Goal: Transaction & Acquisition: Purchase product/service

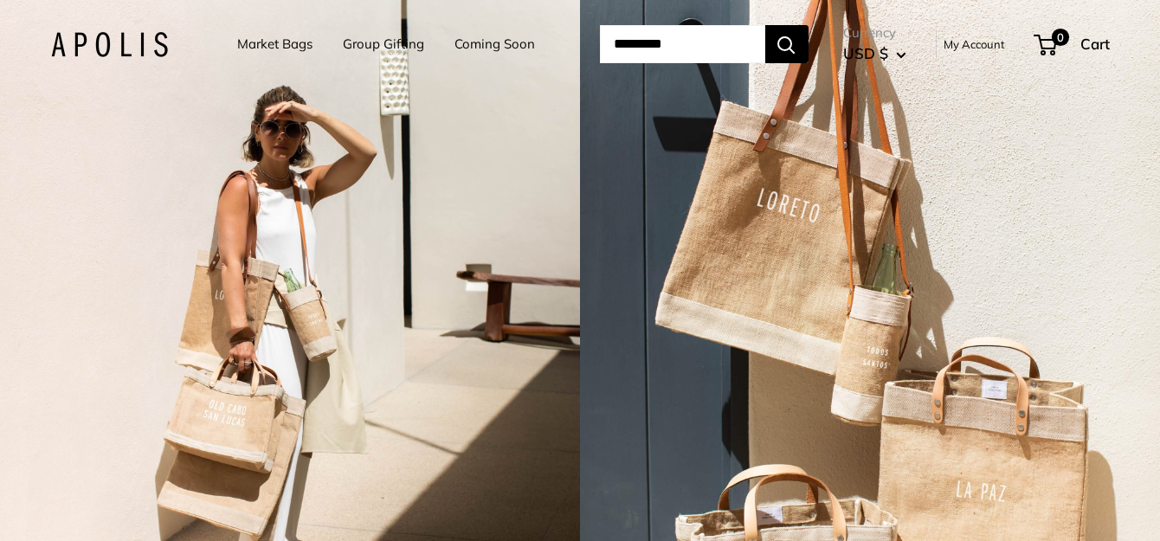
click at [270, 39] on link "Market Bags" at bounding box center [274, 44] width 75 height 24
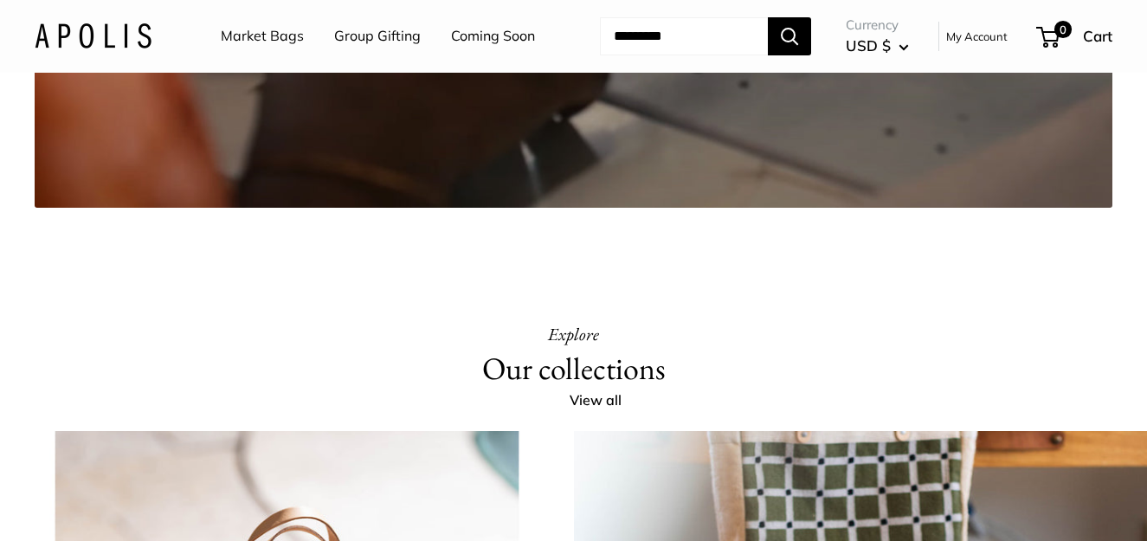
scroll to position [3031, 0]
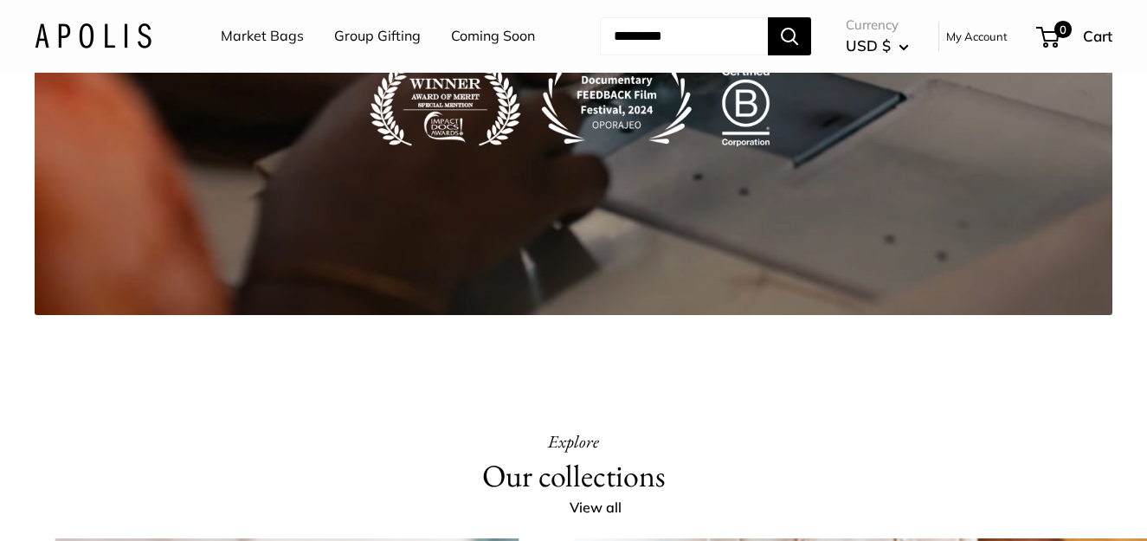
click at [265, 31] on link "Market Bags" at bounding box center [262, 36] width 83 height 26
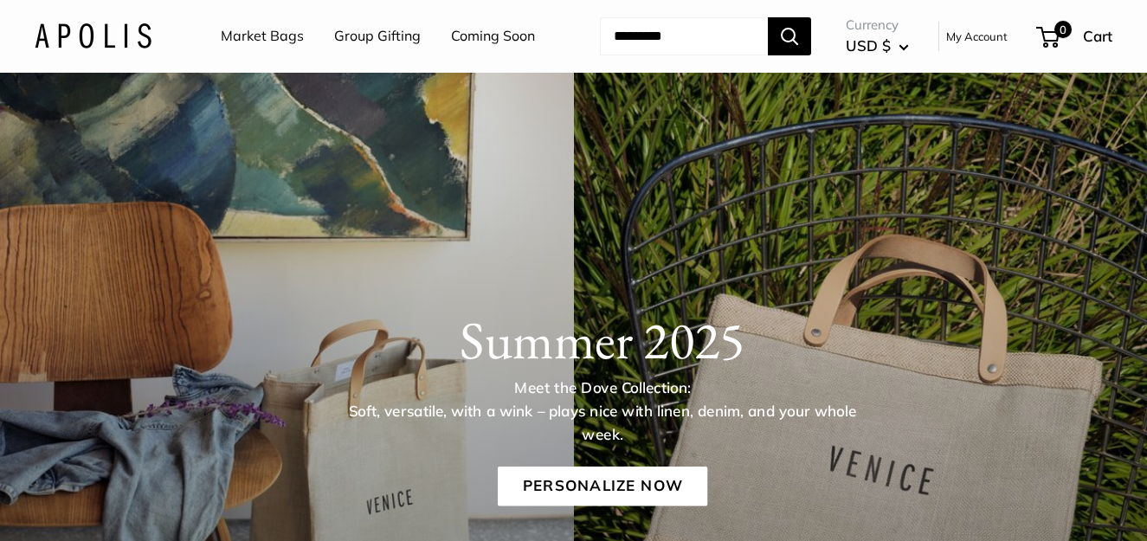
scroll to position [173, 0]
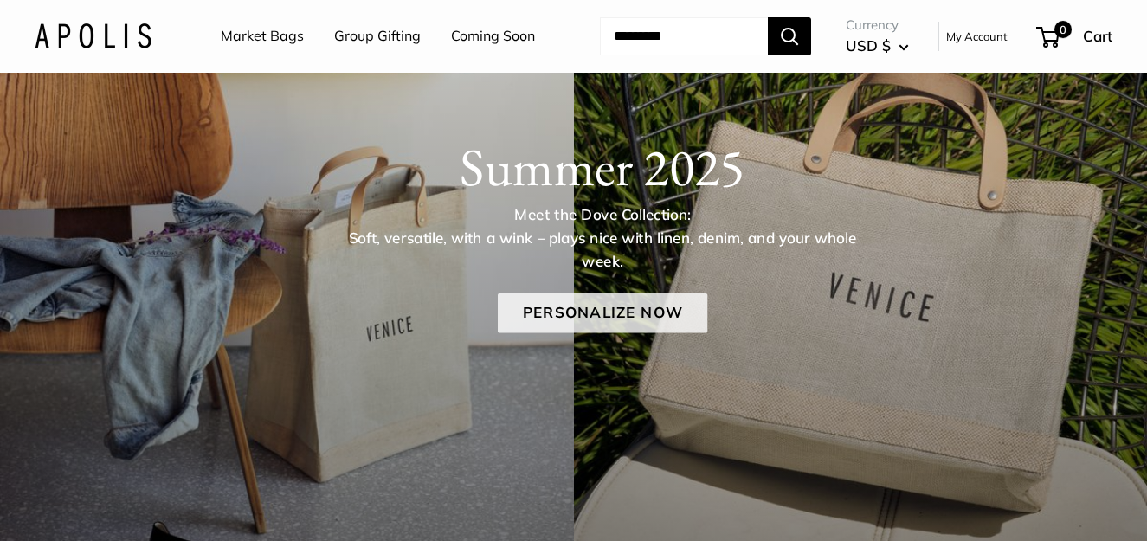
click at [586, 333] on link "Personalize Now" at bounding box center [603, 313] width 210 height 40
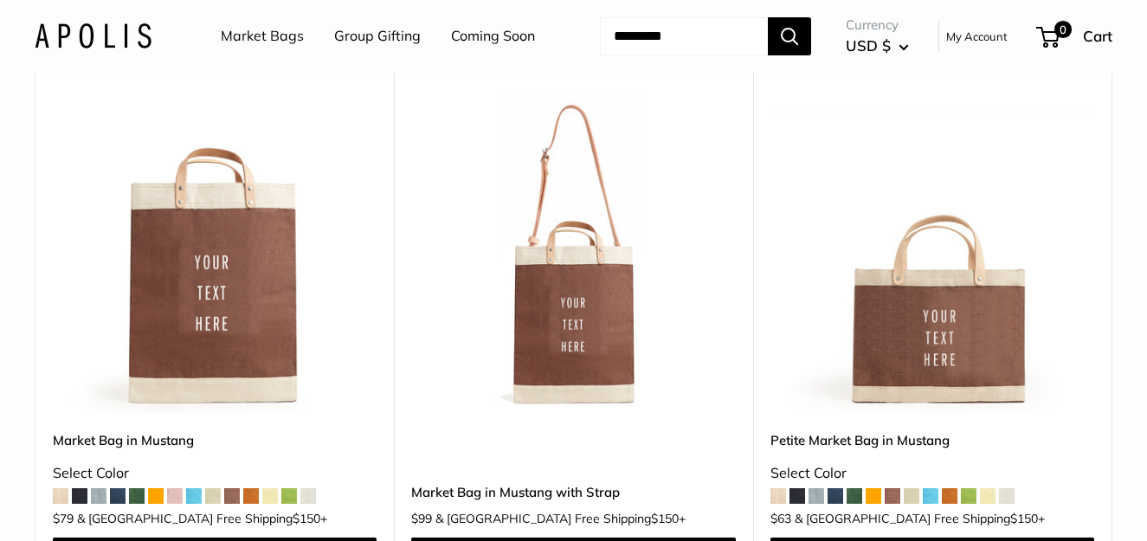
scroll to position [5196, 0]
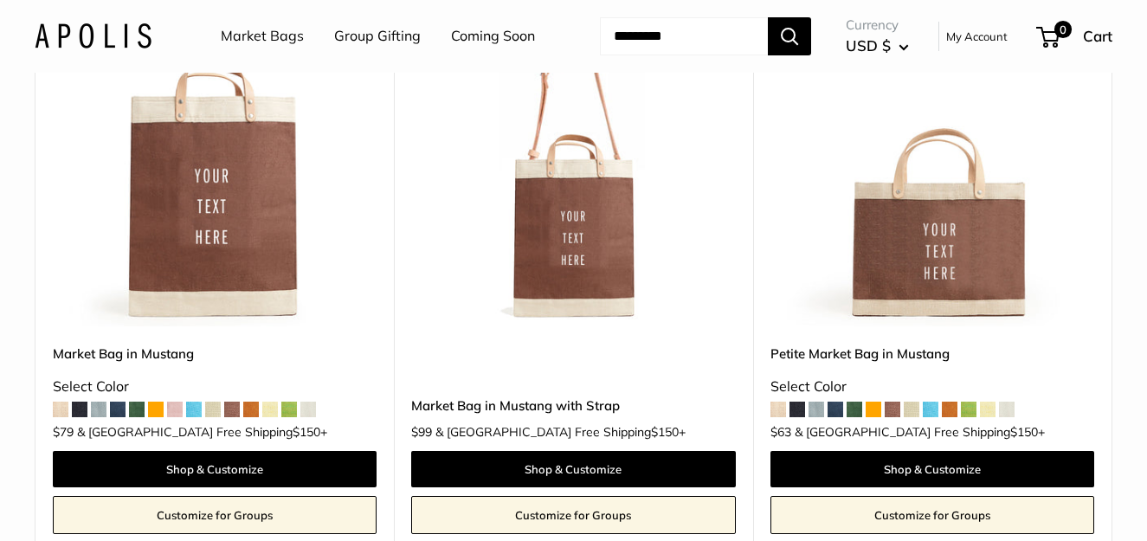
click at [914, 402] on span at bounding box center [912, 410] width 16 height 16
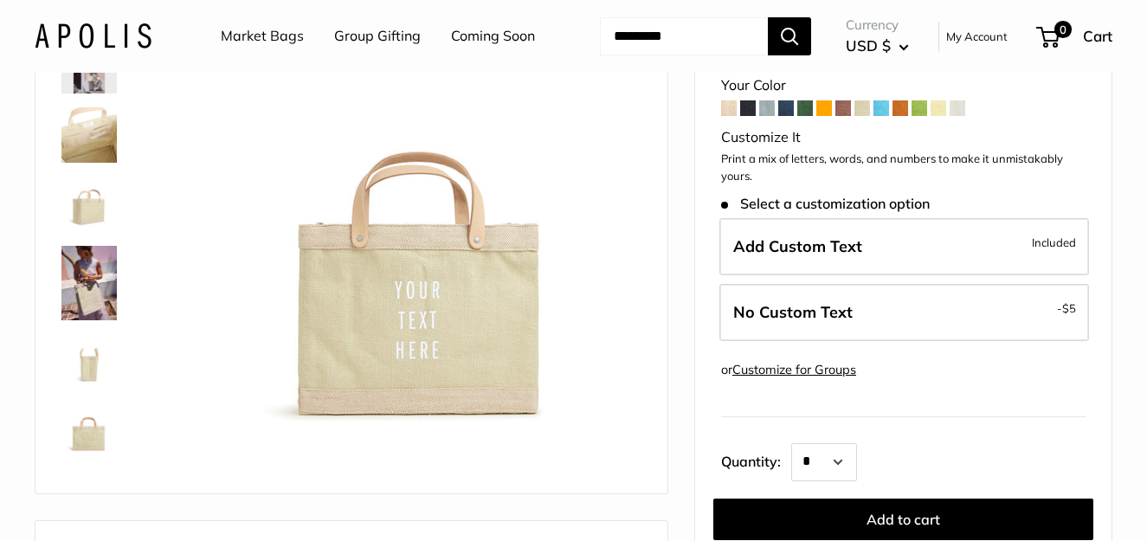
click at [722, 116] on span at bounding box center [729, 108] width 16 height 16
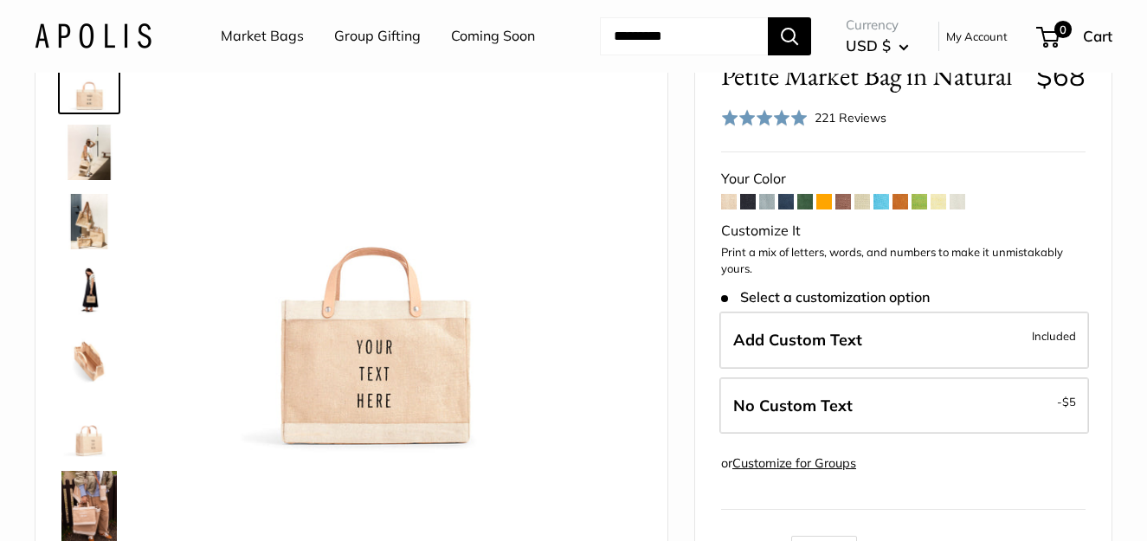
click at [766, 210] on span at bounding box center [768, 202] width 16 height 16
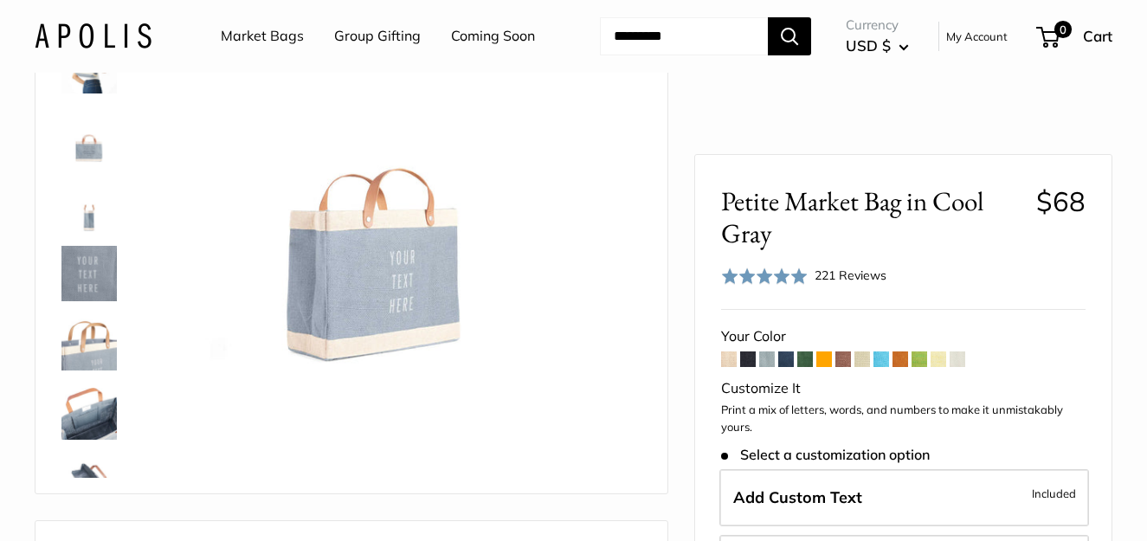
click at [818, 359] on span at bounding box center [825, 360] width 16 height 16
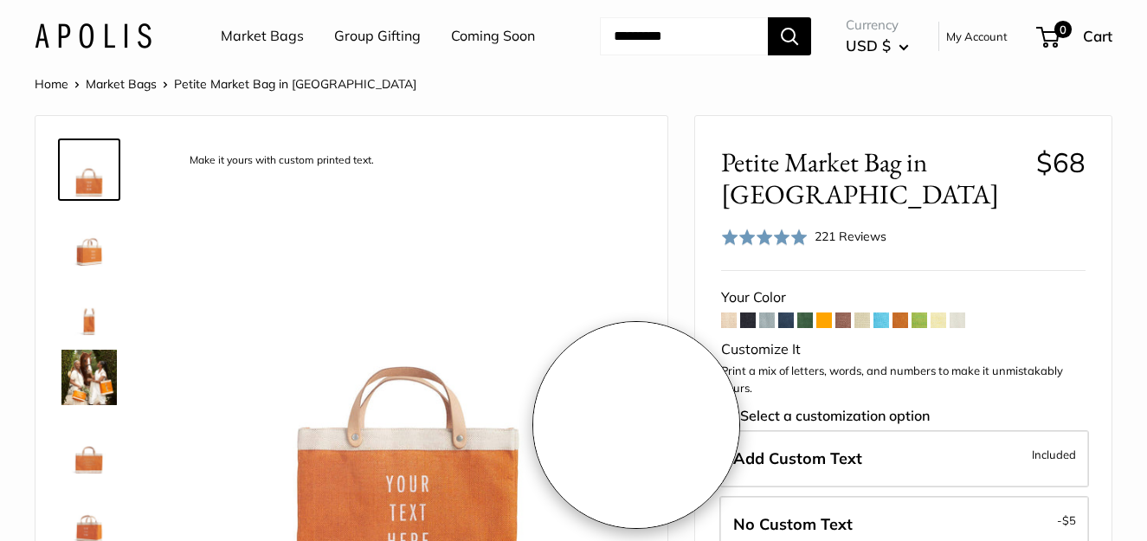
scroll to position [173, 0]
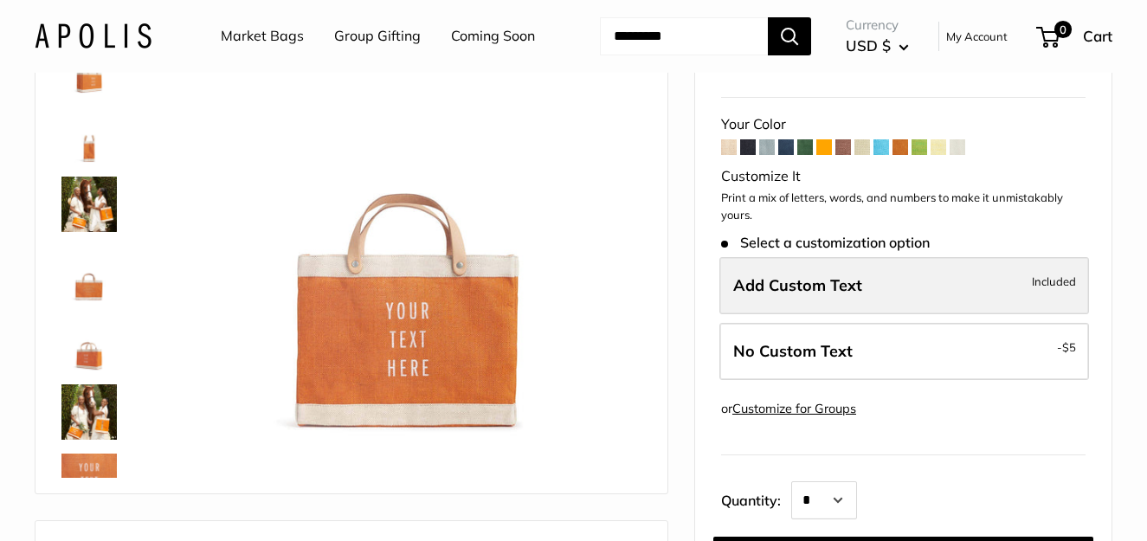
click at [916, 307] on label "Add Custom Text Included" at bounding box center [905, 285] width 370 height 57
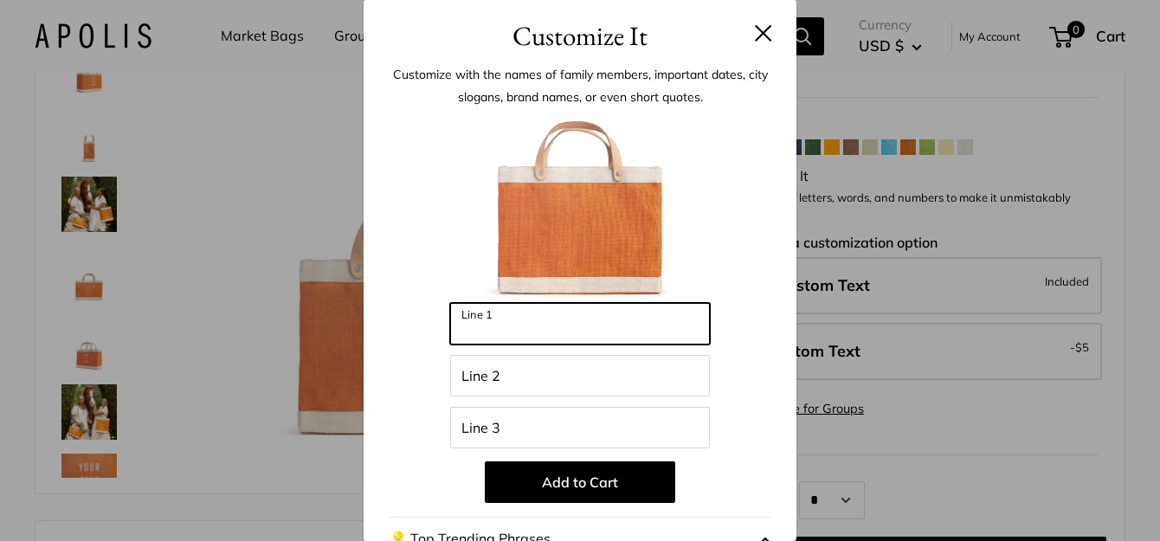
drag, startPoint x: 533, startPoint y: 330, endPoint x: 441, endPoint y: 335, distance: 91.9
click at [441, 335] on div "Enter 39 letters Line 1 Line 2 Line 3 Add to Cart 💡 Top Trending Phrases Lookin…" at bounding box center [580, 466] width 381 height 706
type input "*"
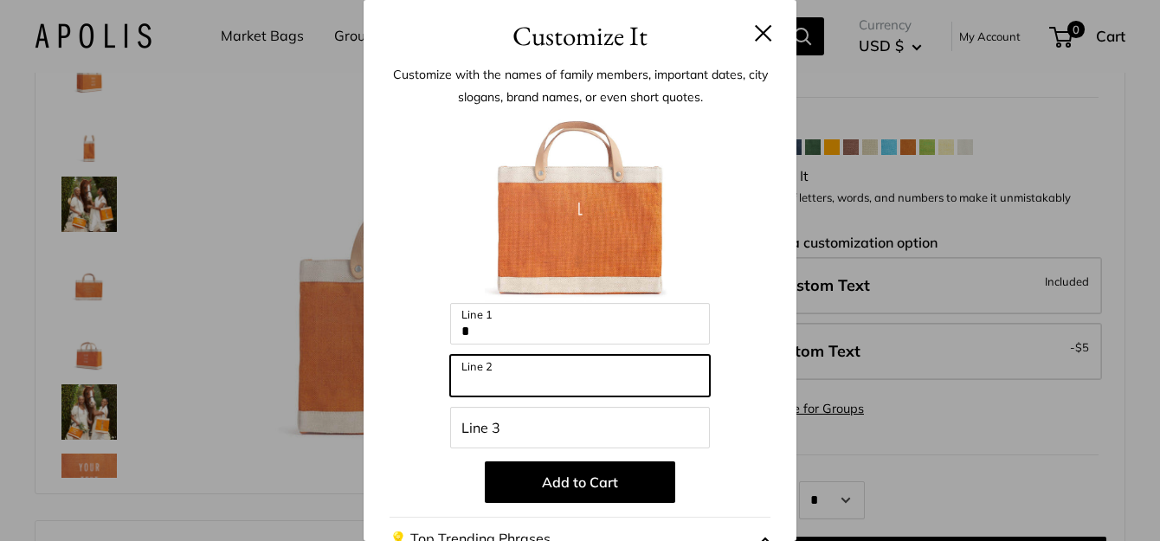
click at [469, 379] on input "Line 2" at bounding box center [580, 376] width 260 height 42
type input "**"
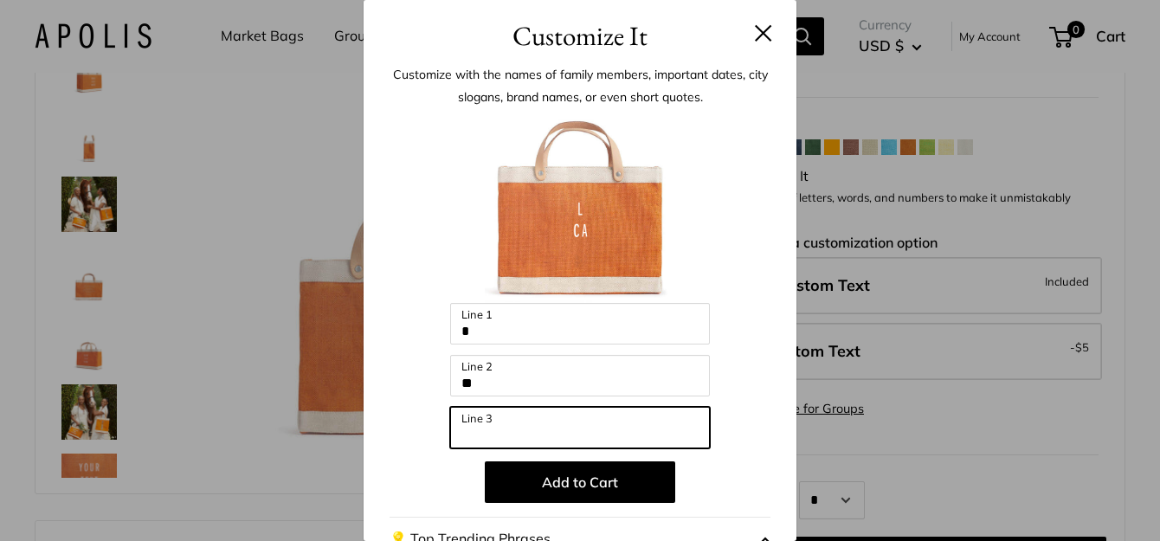
click at [503, 424] on input "Line 3" at bounding box center [580, 428] width 260 height 42
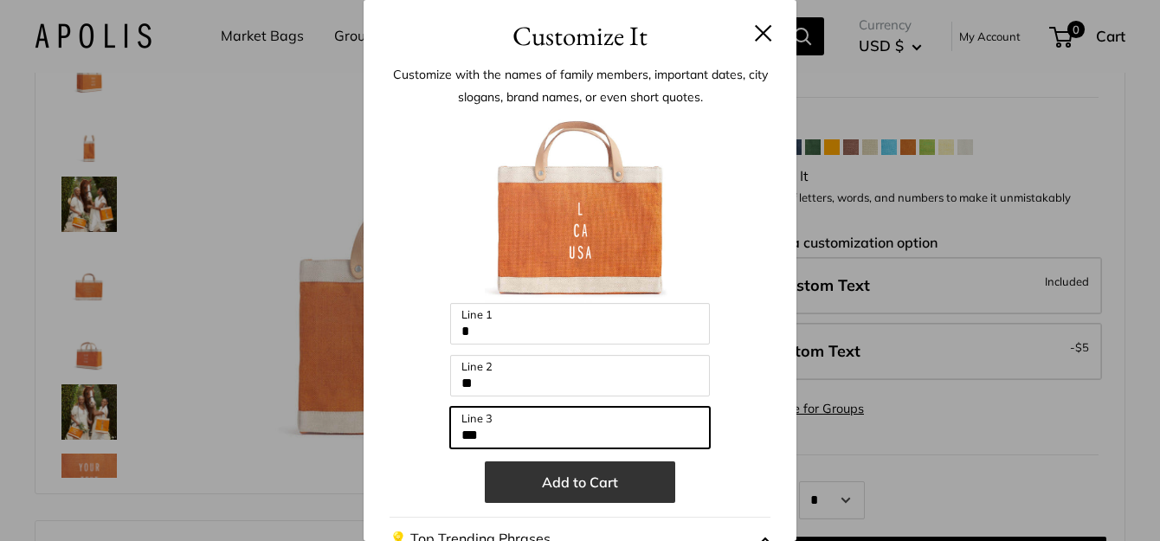
type input "***"
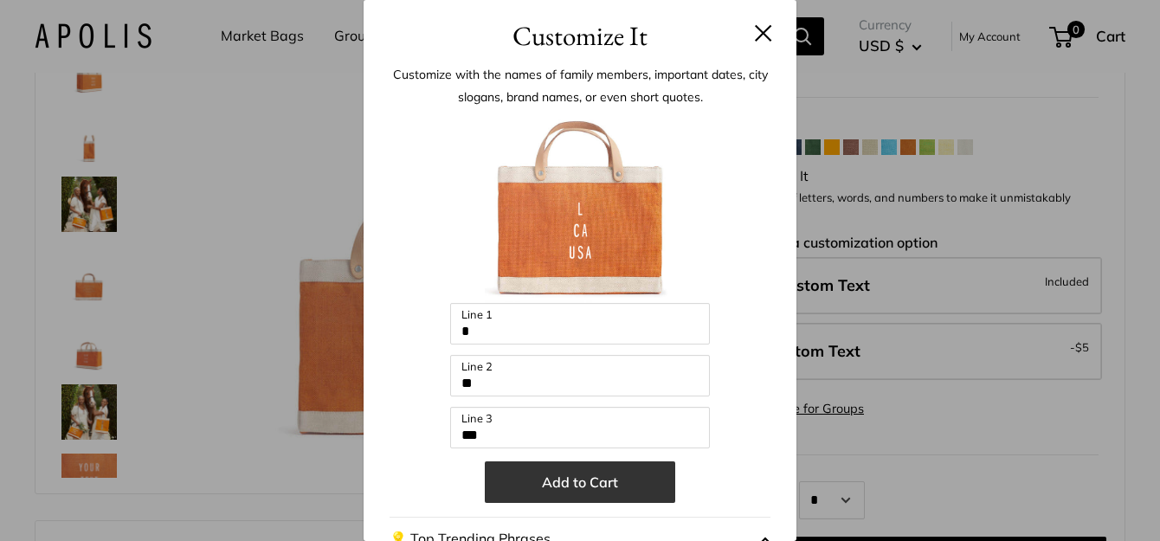
click at [600, 490] on button "Add to Cart" at bounding box center [580, 483] width 191 height 42
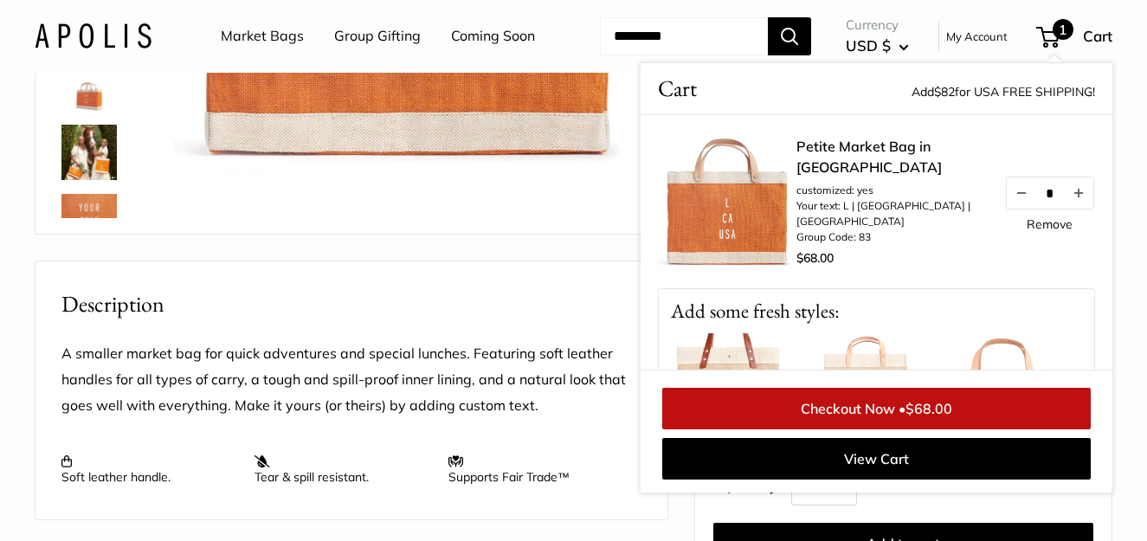
scroll to position [260, 0]
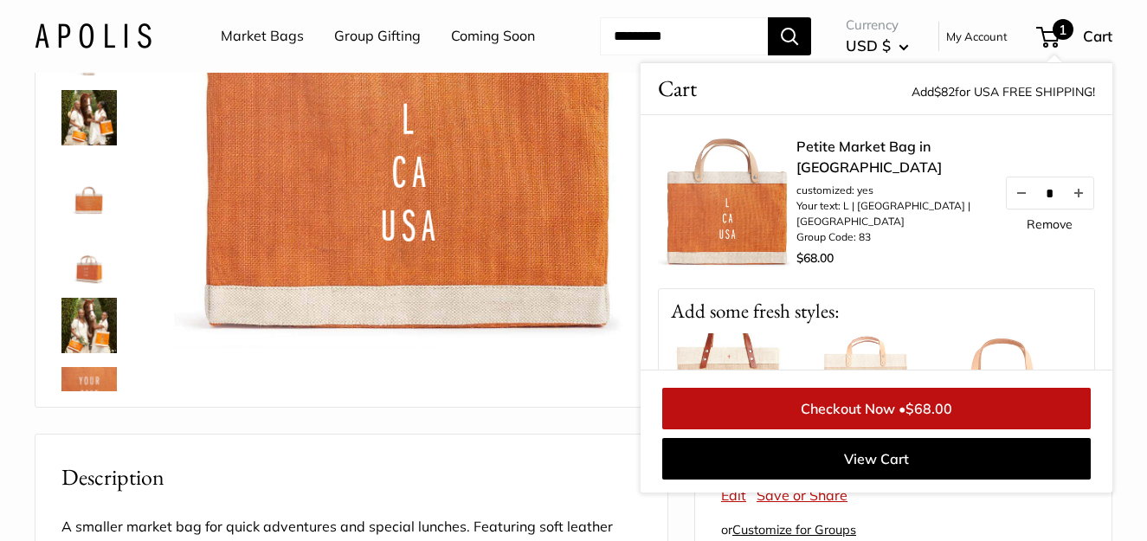
click at [1031, 230] on link "Remove" at bounding box center [1050, 224] width 46 height 12
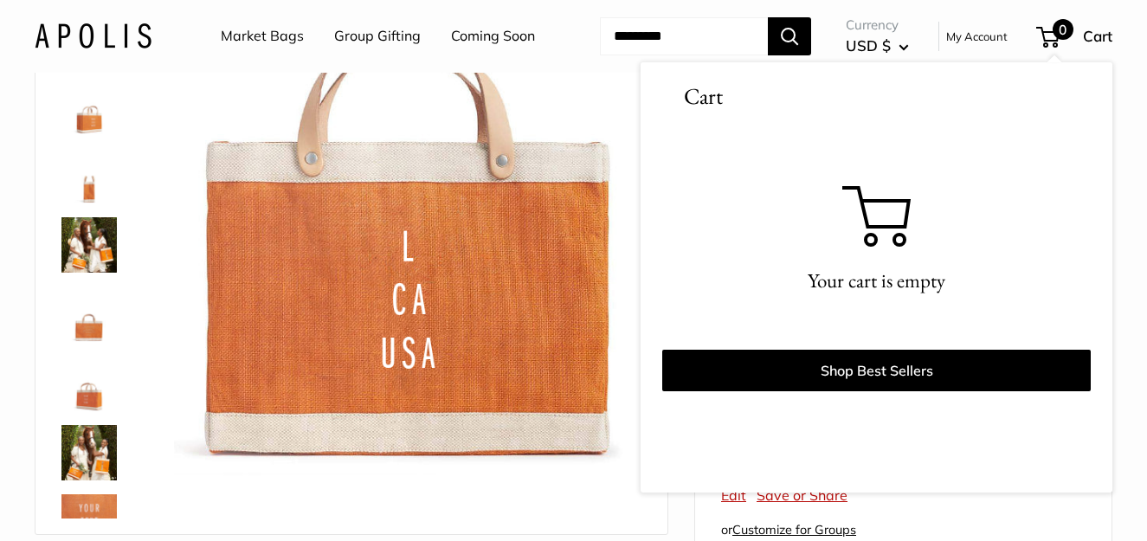
scroll to position [0, 0]
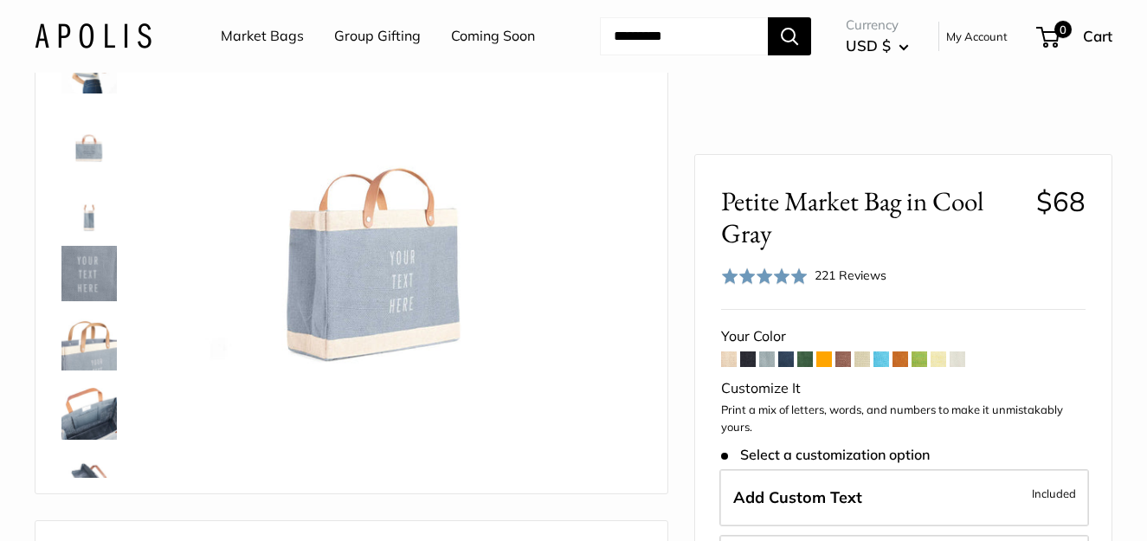
click at [859, 352] on span at bounding box center [863, 360] width 16 height 16
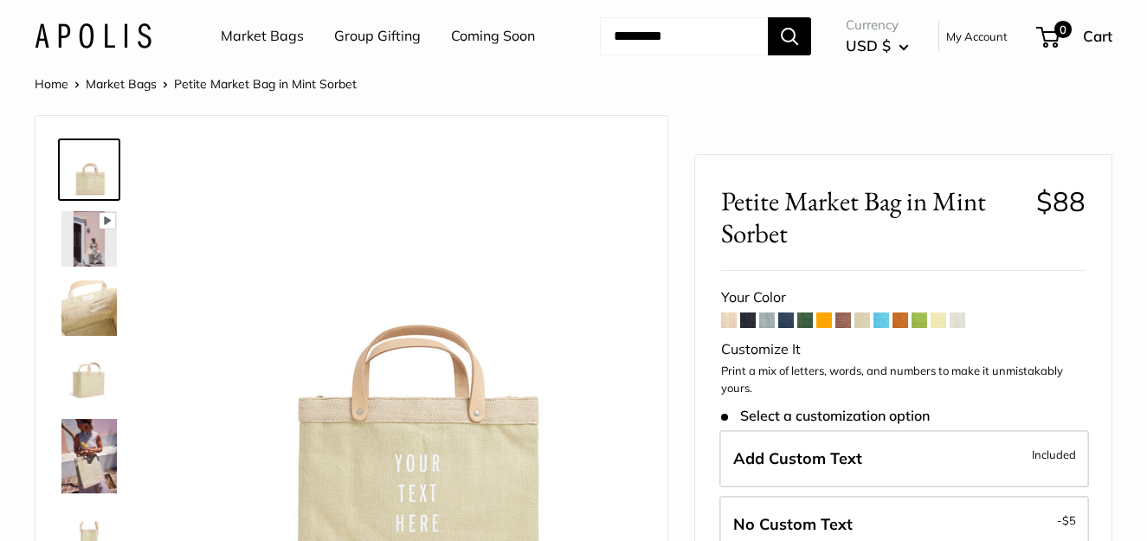
click at [942, 328] on span at bounding box center [939, 321] width 16 height 16
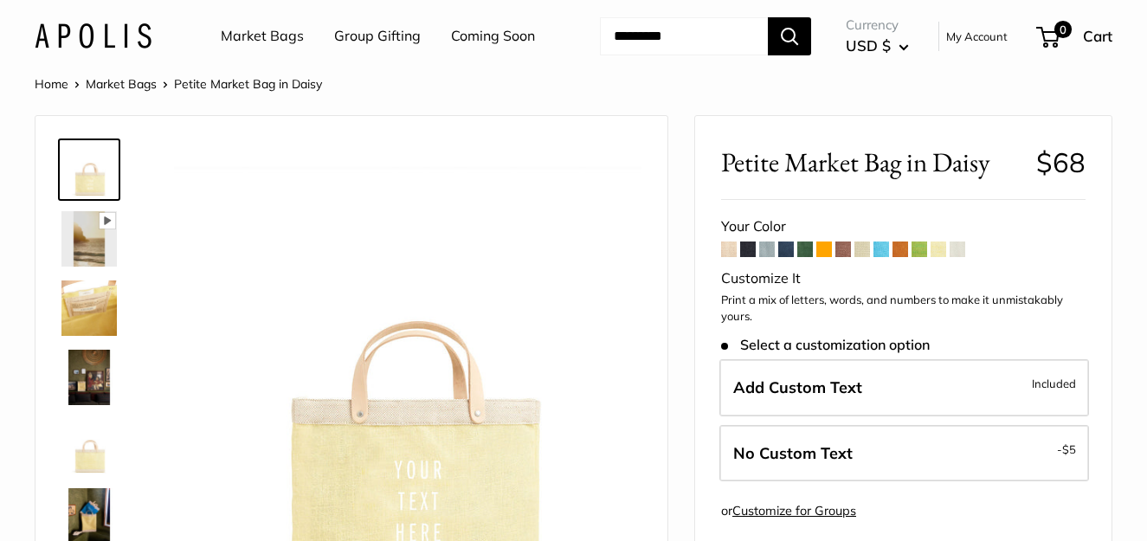
click at [962, 257] on span at bounding box center [958, 250] width 16 height 16
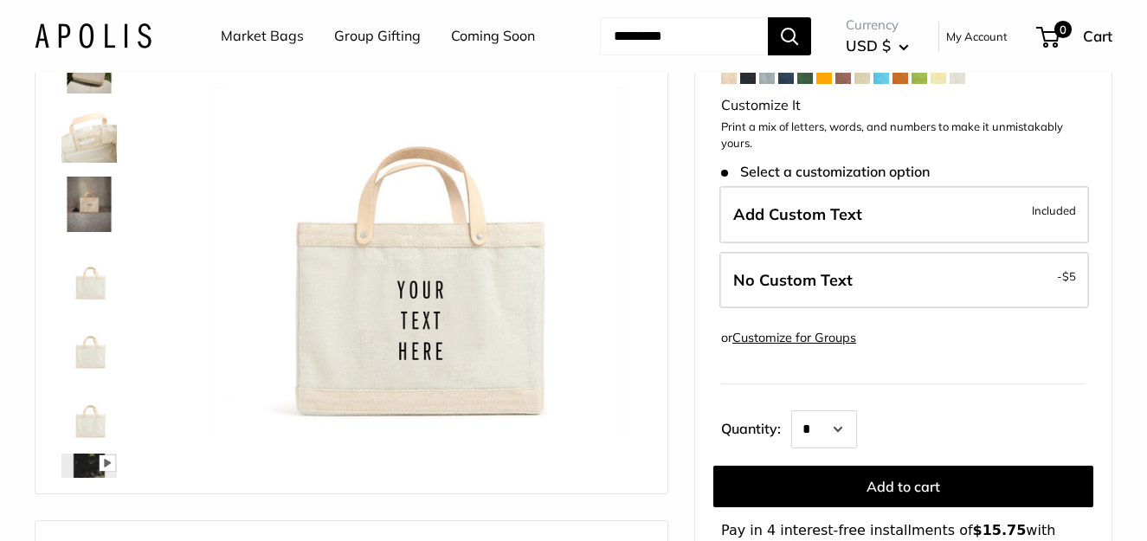
click at [824, 84] on span at bounding box center [825, 76] width 16 height 16
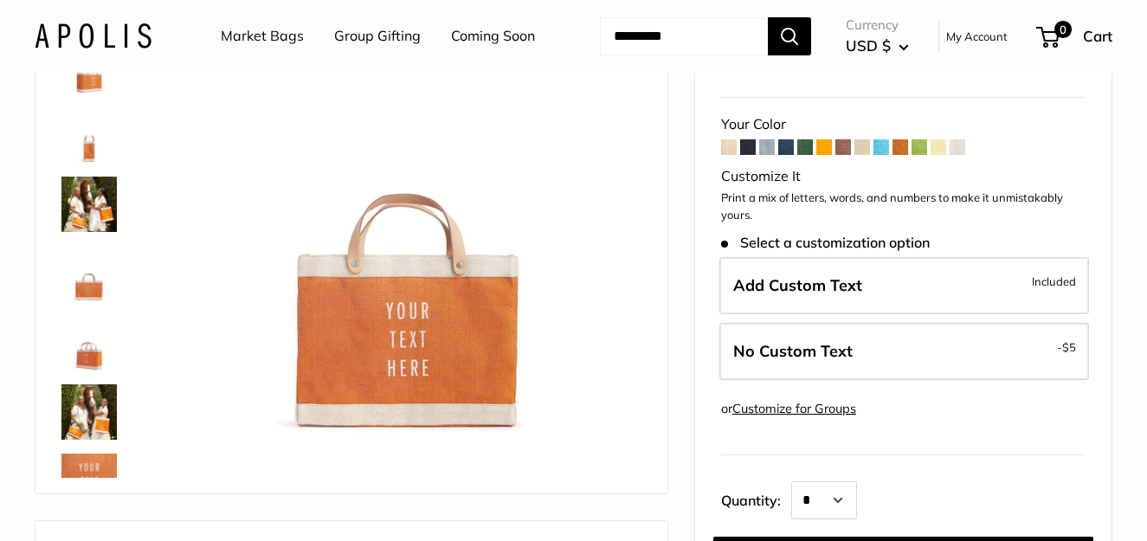
click at [74, 440] on img at bounding box center [88, 412] width 55 height 55
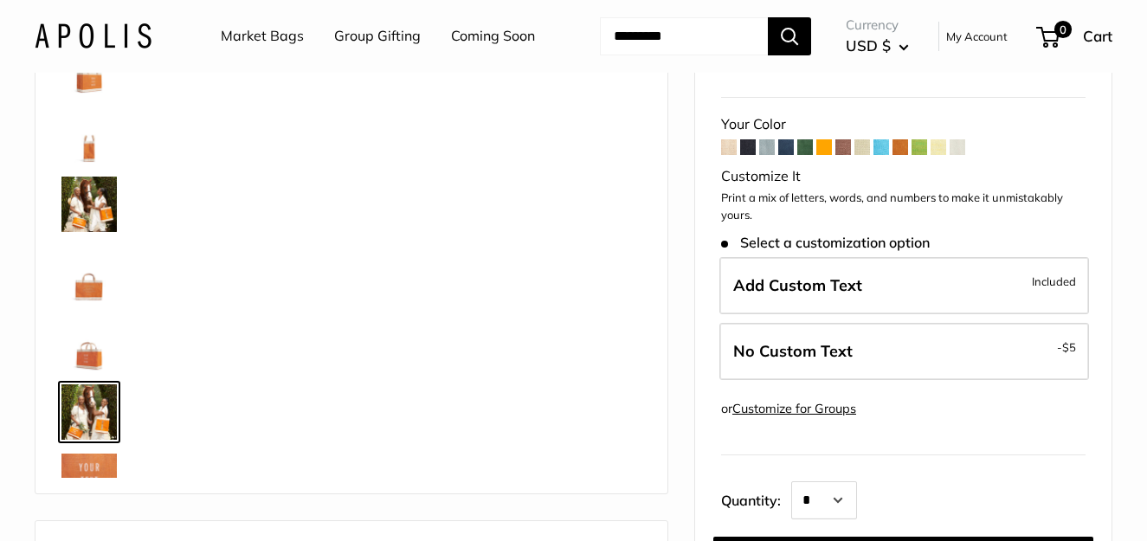
scroll to position [192, 0]
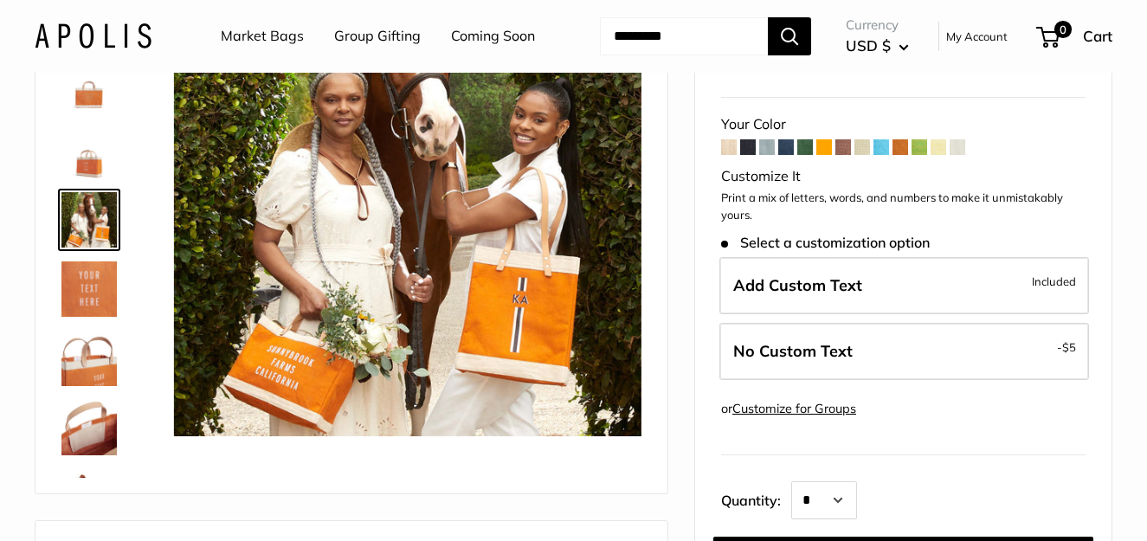
click at [81, 386] on img at bounding box center [88, 358] width 55 height 55
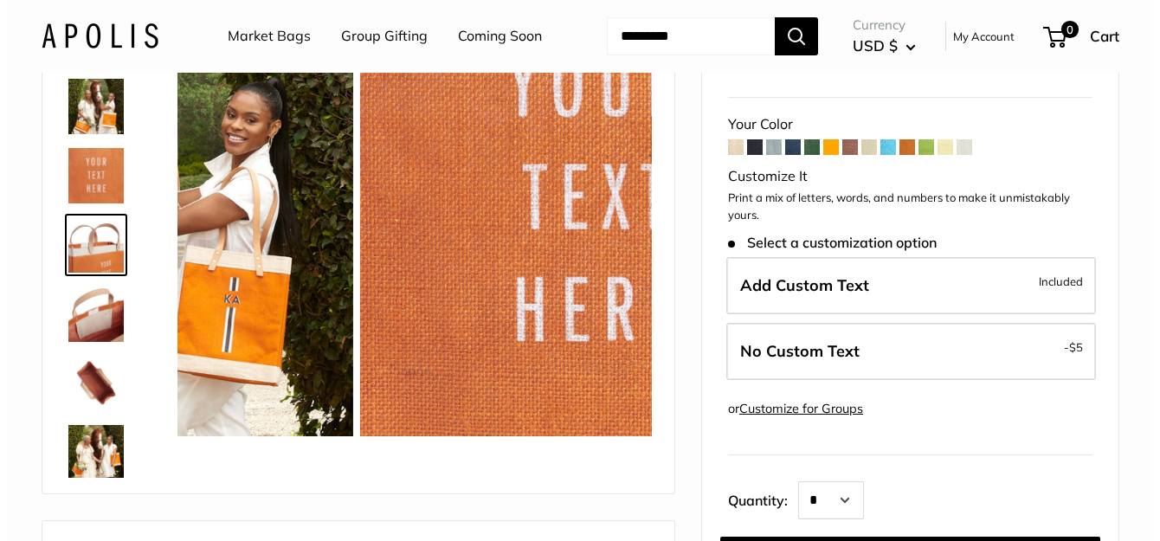
scroll to position [331, 0]
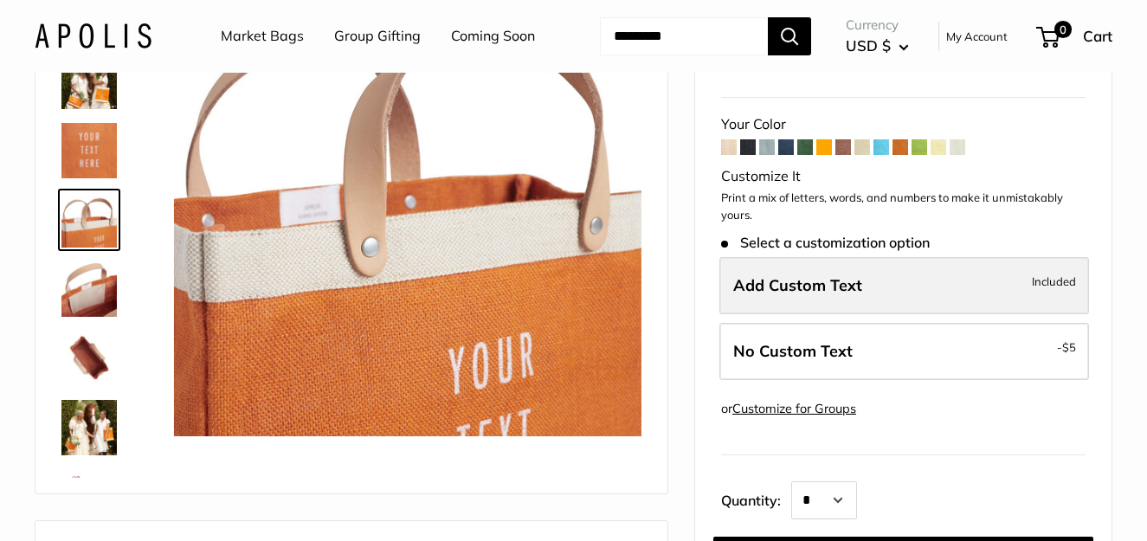
click at [866, 314] on label "Add Custom Text Included" at bounding box center [905, 285] width 370 height 57
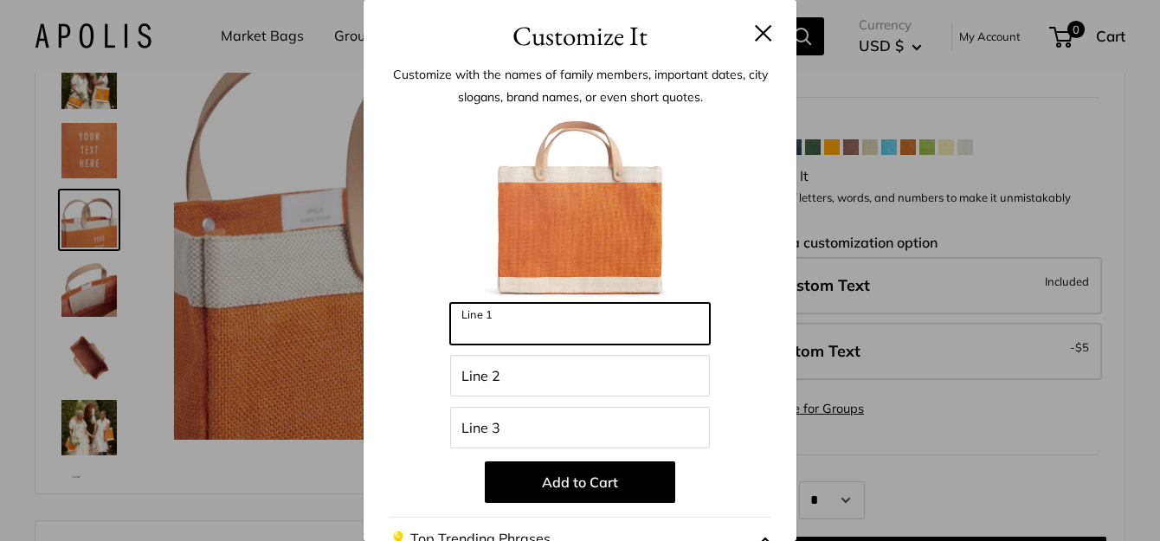
click at [527, 318] on input "Line 1" at bounding box center [580, 324] width 260 height 42
type input "**********"
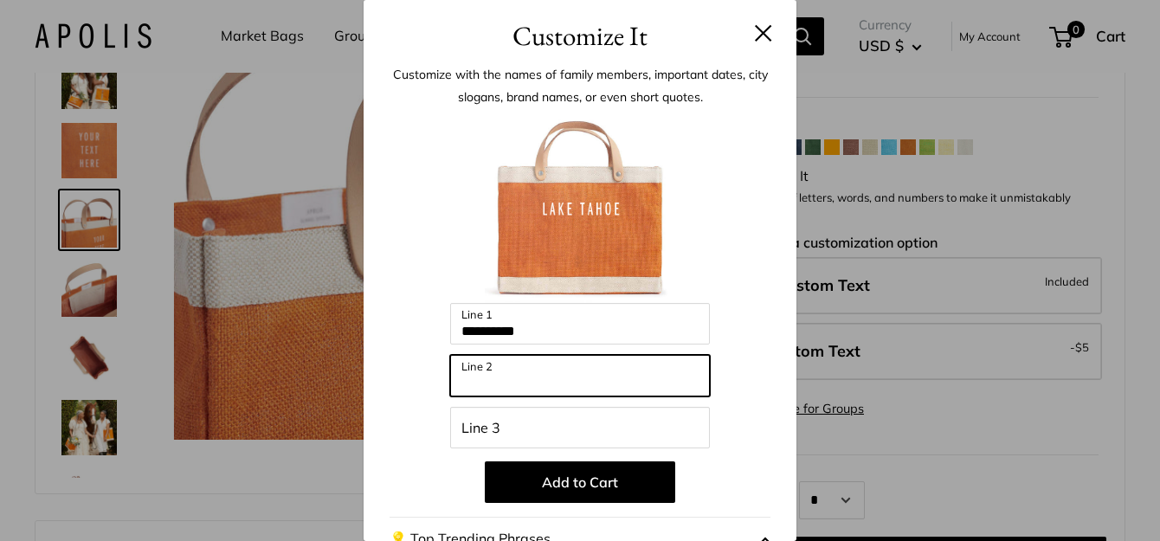
click at [527, 365] on input "Line 2" at bounding box center [580, 376] width 260 height 42
type input "*********"
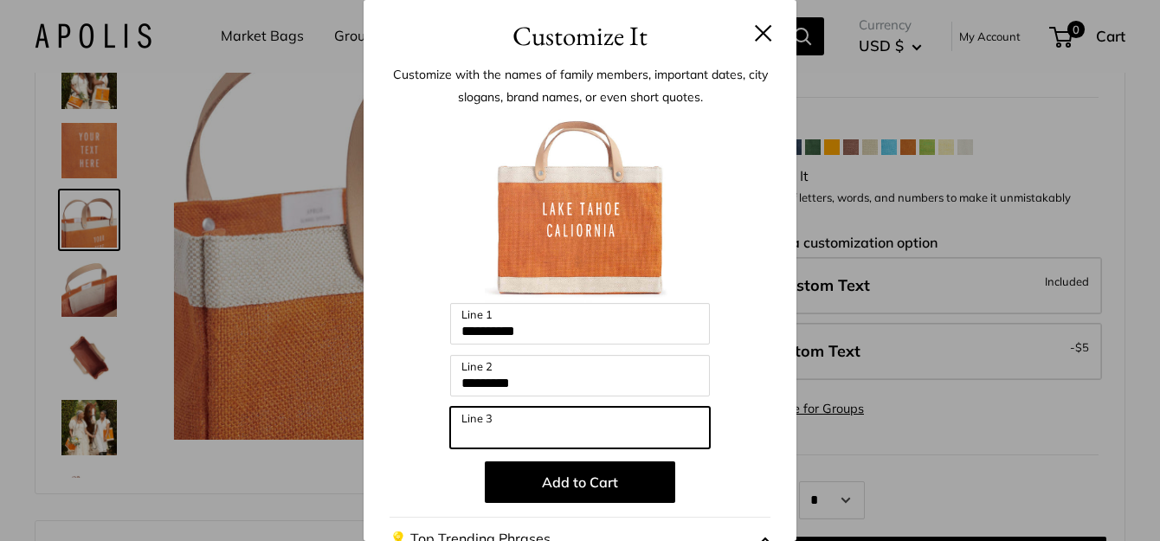
click at [500, 433] on input "Line 3" at bounding box center [580, 428] width 260 height 42
type input "***"
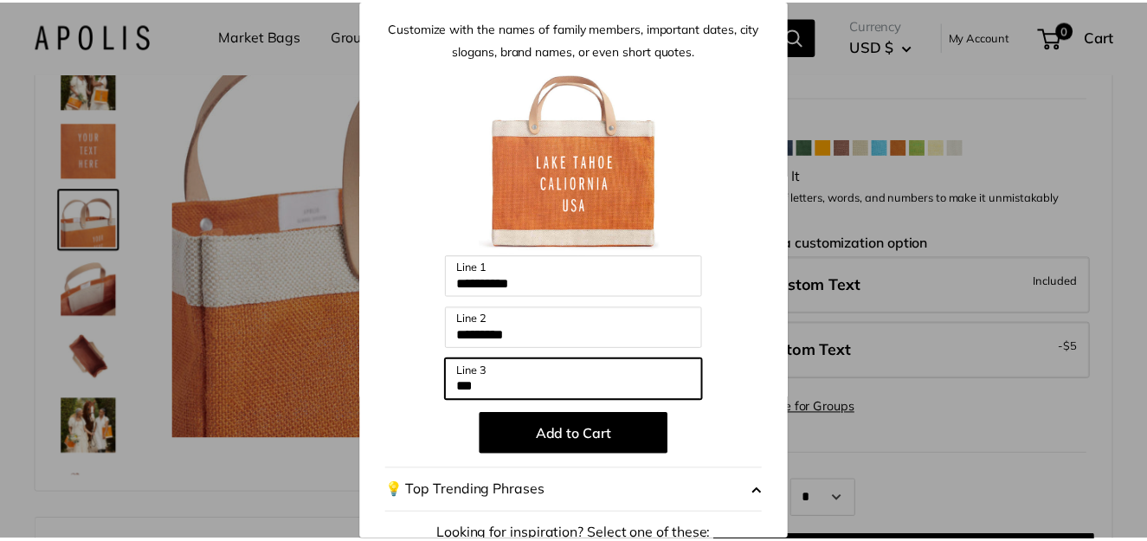
scroll to position [87, 0]
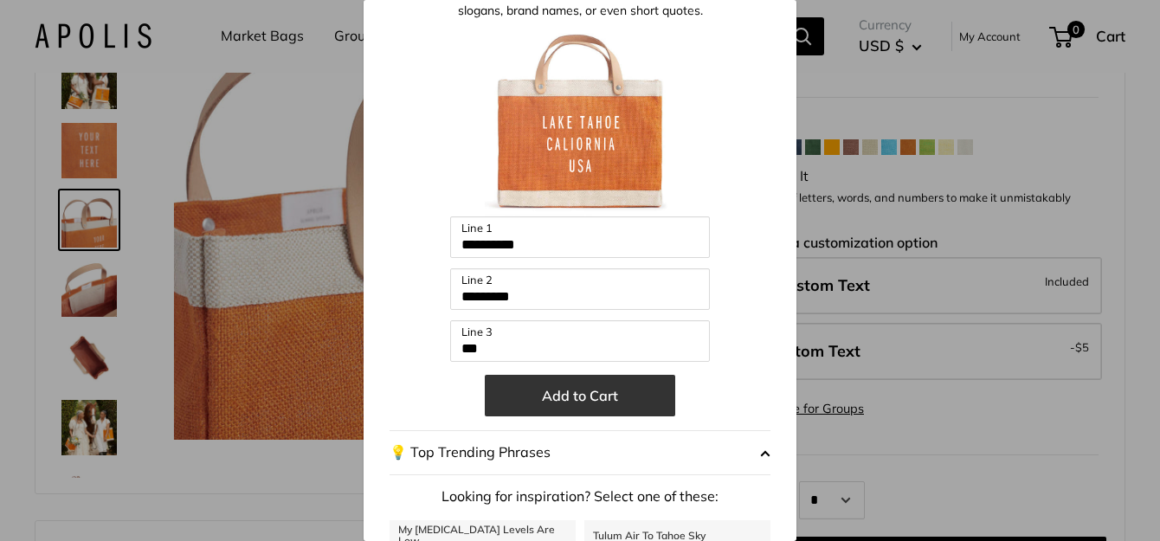
click at [596, 404] on button "Add to Cart" at bounding box center [580, 396] width 191 height 42
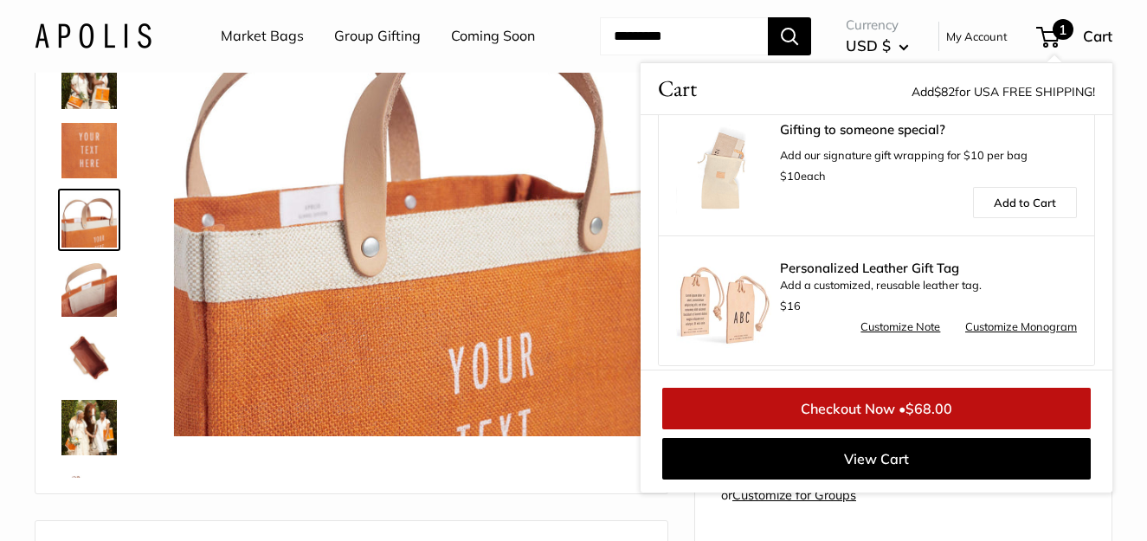
scroll to position [698, 0]
click at [79, 248] on img at bounding box center [88, 219] width 55 height 55
